Goal: Task Accomplishment & Management: Manage account settings

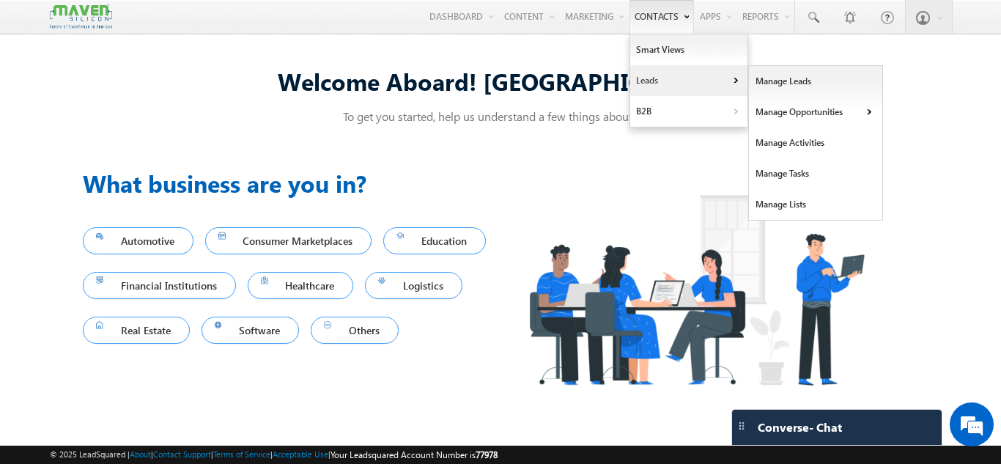
click at [638, 78] on link "Leads" at bounding box center [688, 80] width 117 height 31
click at [784, 73] on link "Manage Leads" at bounding box center [816, 81] width 134 height 31
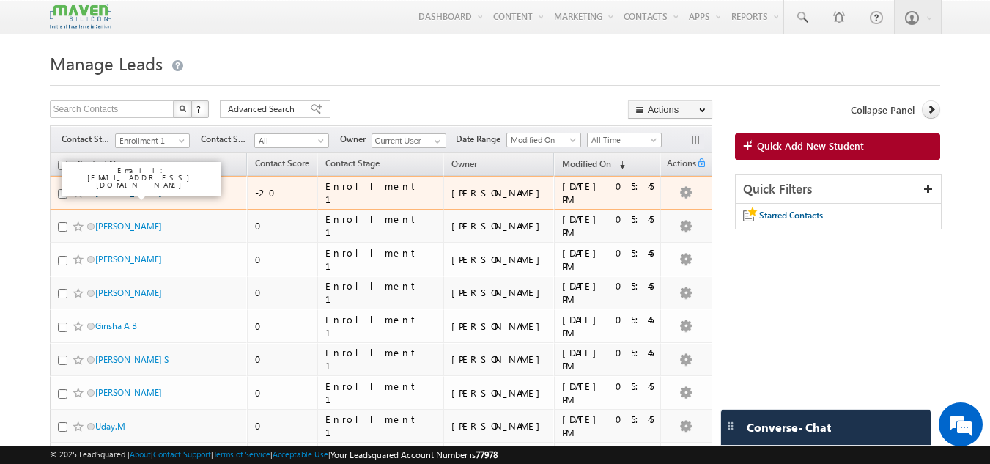
click at [141, 196] on link "Debasish Mallick" at bounding box center [128, 192] width 67 height 11
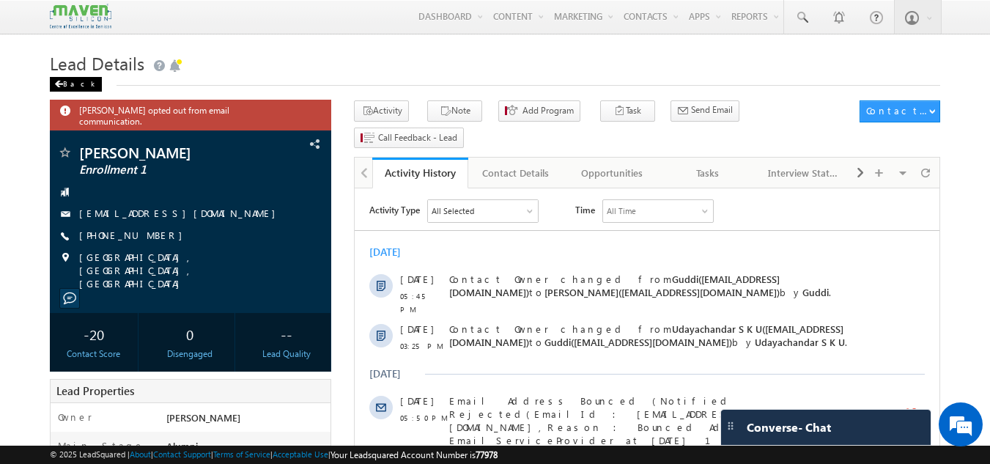
click at [64, 82] on div "Back" at bounding box center [76, 84] width 52 height 15
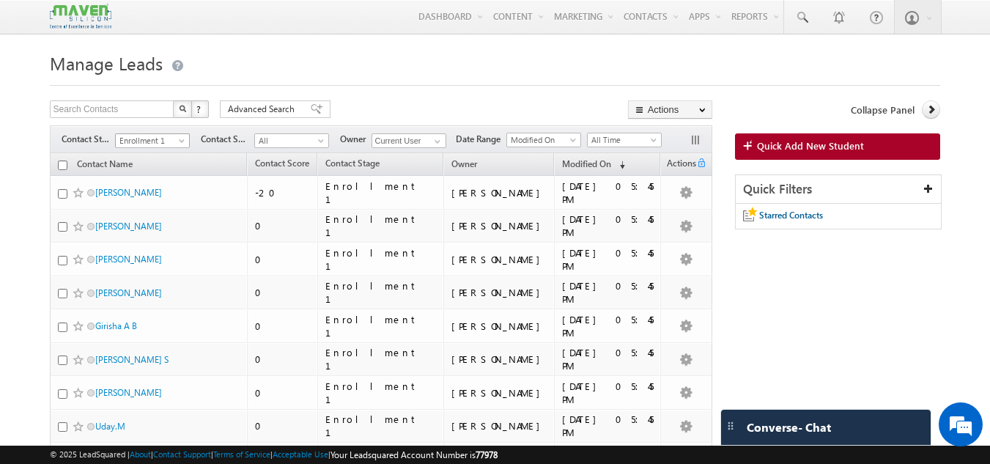
click at [174, 141] on span "Enrollment 1" at bounding box center [151, 140] width 70 height 13
click at [152, 158] on link "All" at bounding box center [153, 156] width 74 height 13
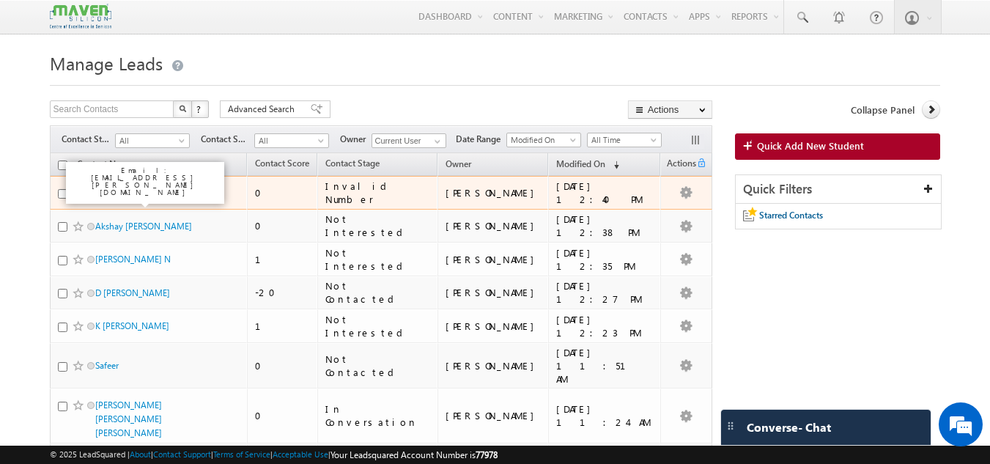
click at [138, 195] on link "Neha Sukhatankar" at bounding box center [128, 192] width 67 height 11
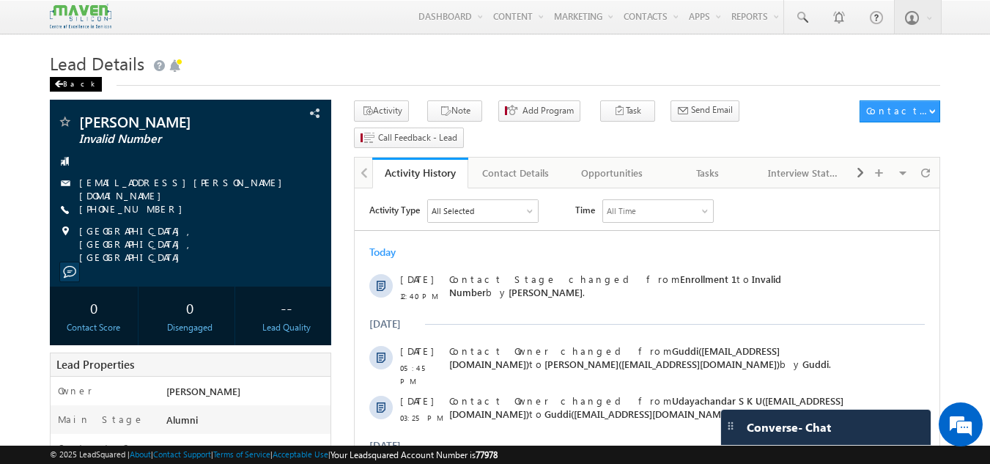
click at [79, 81] on div "Back" at bounding box center [76, 84] width 52 height 15
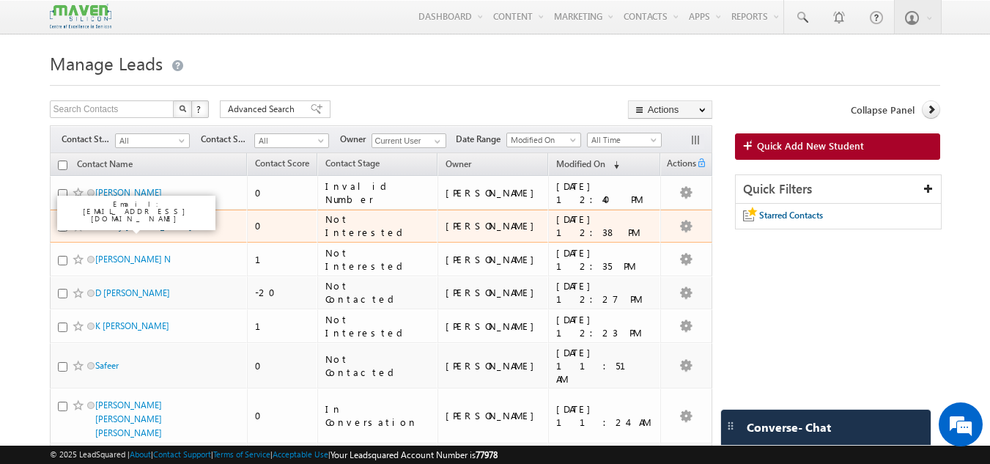
click at [119, 230] on link "Akshay [PERSON_NAME]" at bounding box center [143, 226] width 97 height 11
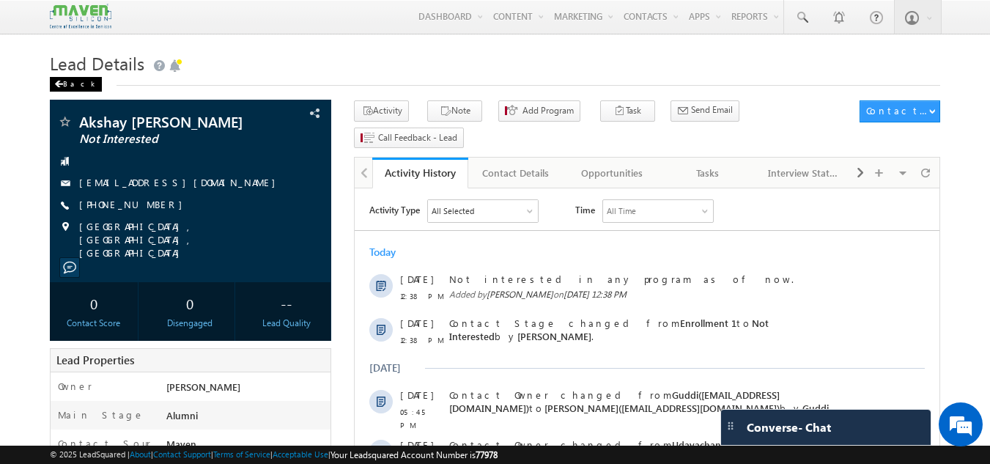
click at [70, 77] on div "Back" at bounding box center [76, 84] width 52 height 15
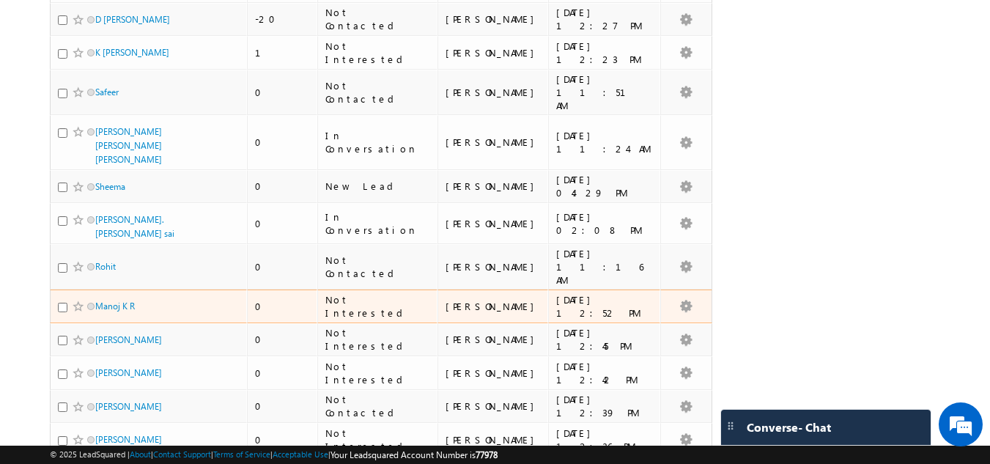
scroll to position [366, 0]
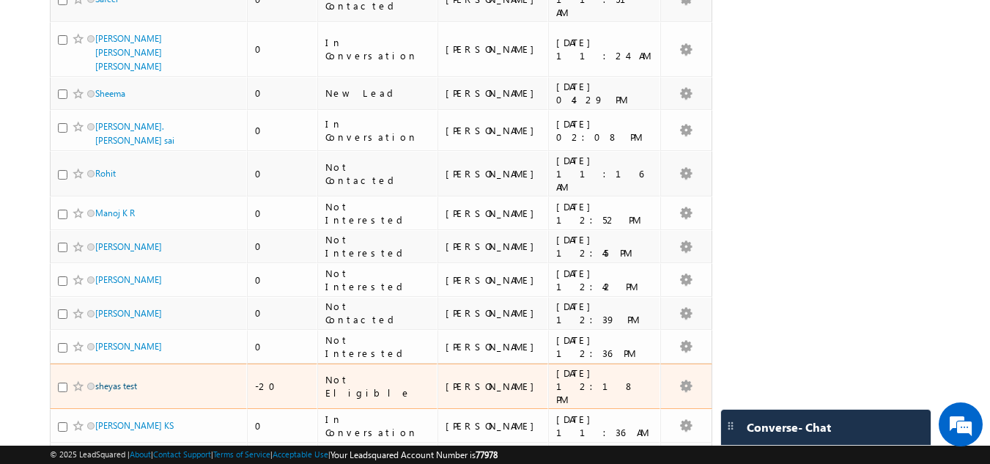
click at [118, 380] on link "sheyas test" at bounding box center [116, 385] width 42 height 11
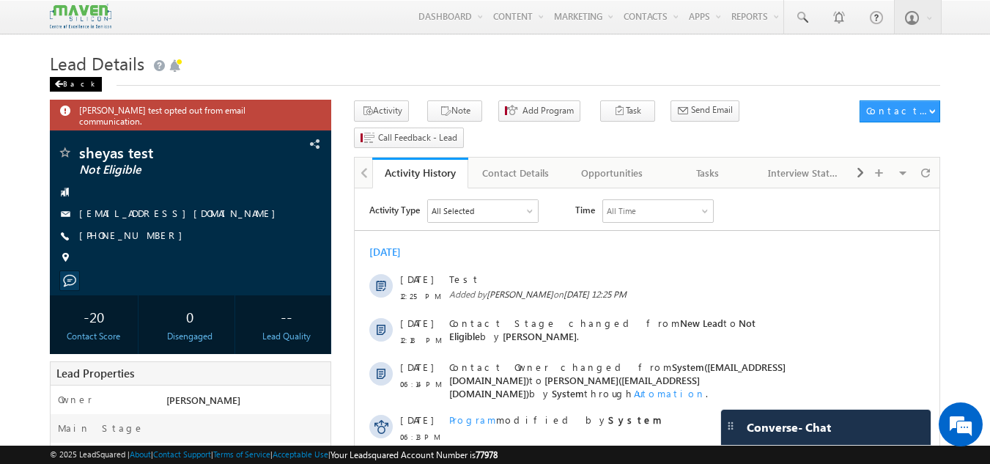
click at [78, 81] on div "Back" at bounding box center [76, 84] width 52 height 15
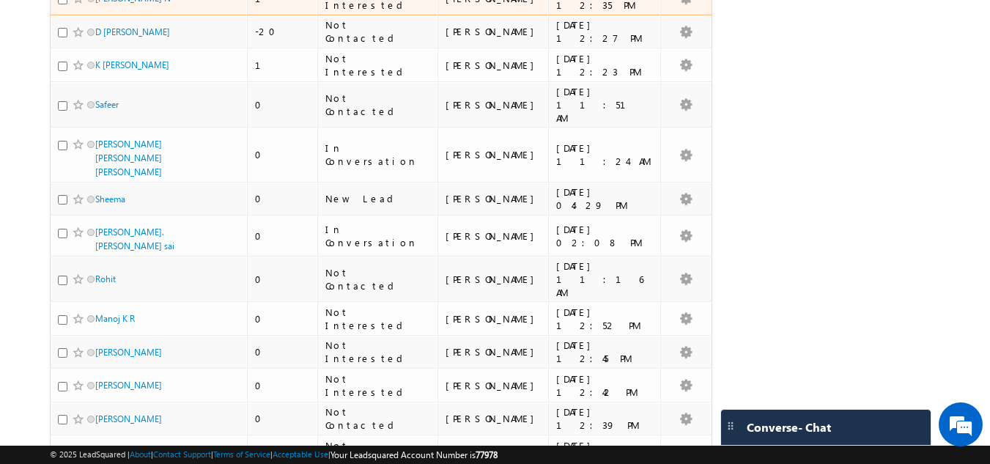
scroll to position [293, 0]
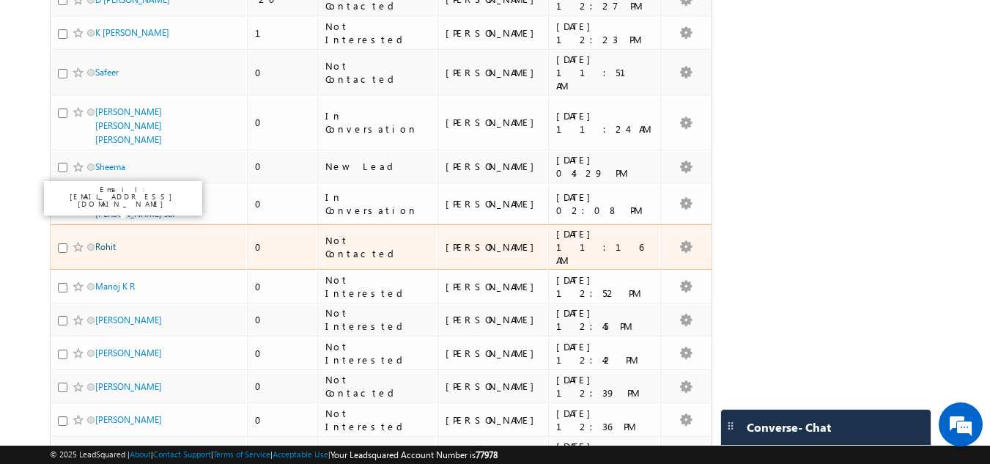
click at [106, 241] on link "Rohit" at bounding box center [105, 246] width 21 height 11
